Goal: Transaction & Acquisition: Purchase product/service

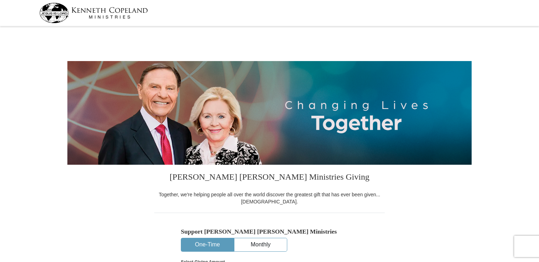
select select "FL"
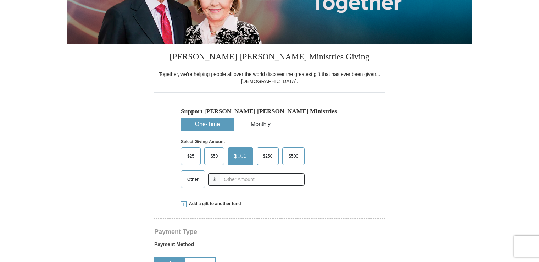
scroll to position [122, 0]
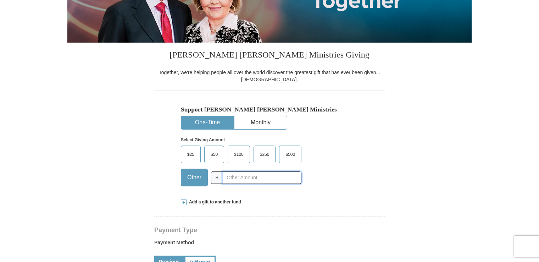
click at [236, 178] on input "text" at bounding box center [262, 177] width 79 height 12
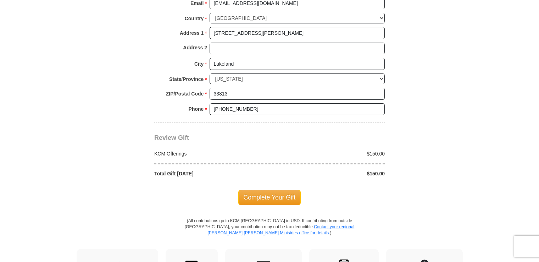
scroll to position [545, 0]
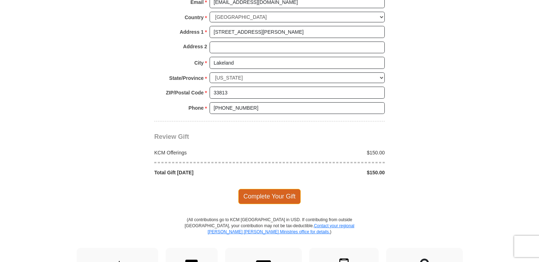
type input "150"
click at [267, 192] on span "Complete Your Gift" at bounding box center [269, 196] width 63 height 15
